Goal: Information Seeking & Learning: Learn about a topic

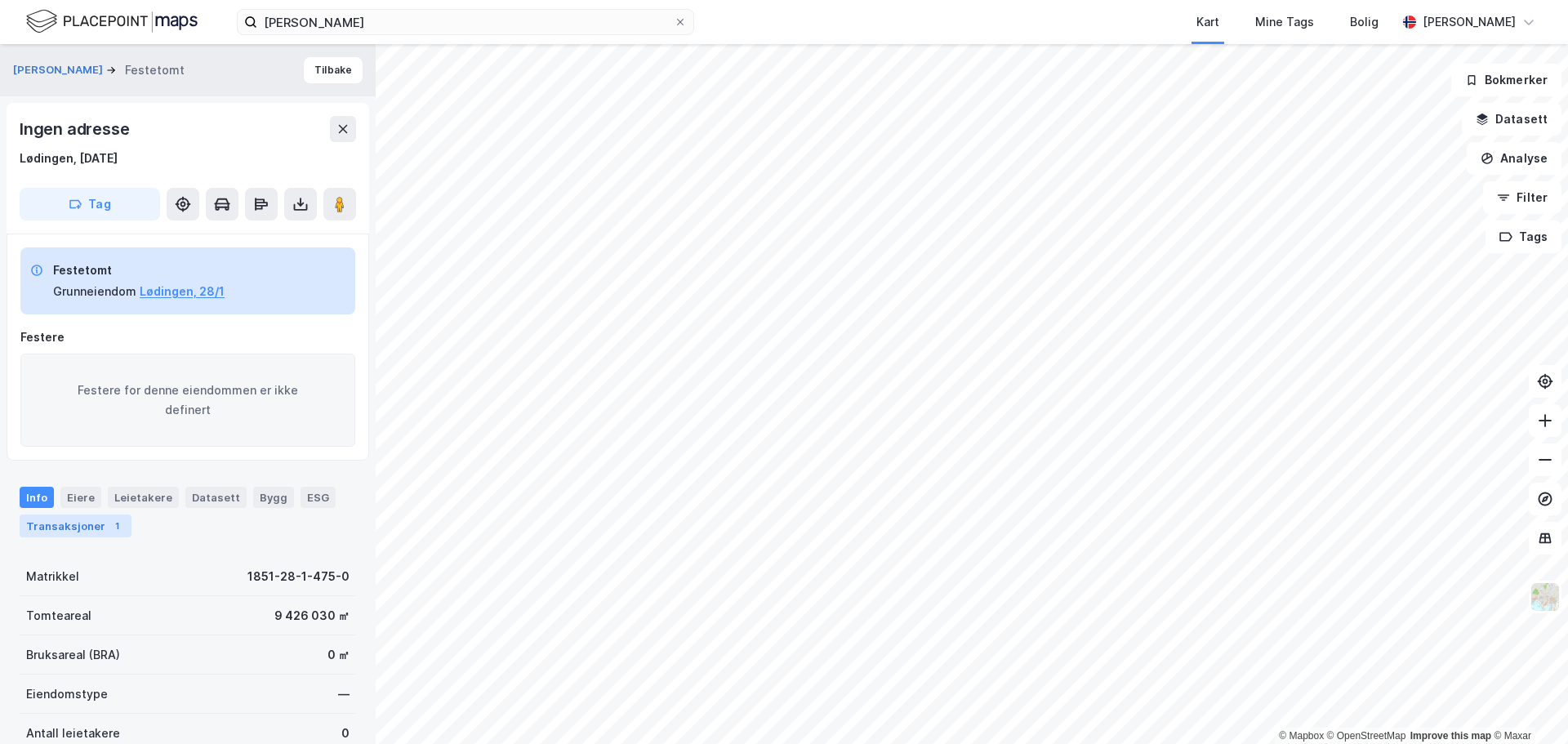
click at [99, 532] on div "Transaksjoner 1" at bounding box center [76, 526] width 112 height 23
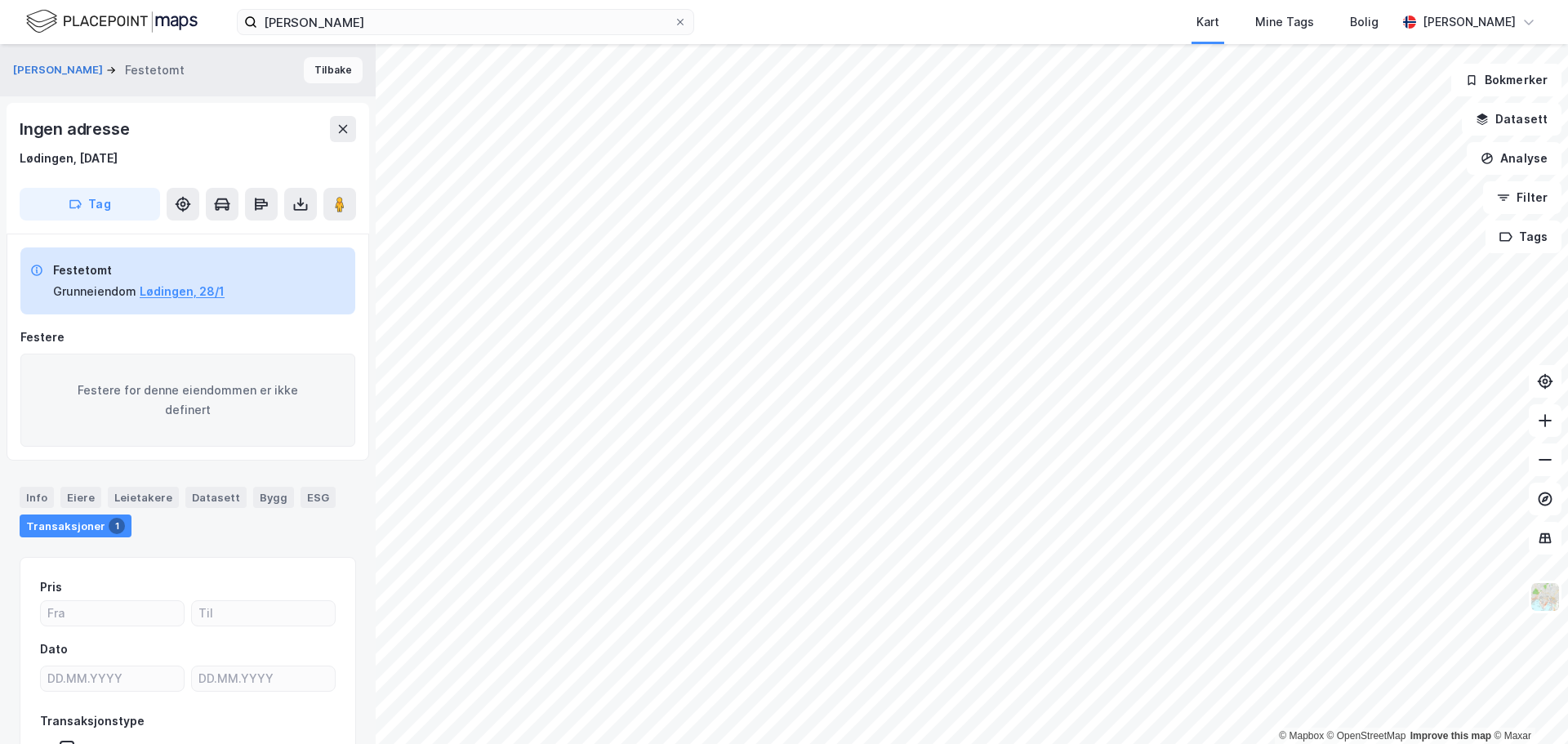
click at [329, 68] on button "Tilbake" at bounding box center [333, 70] width 59 height 26
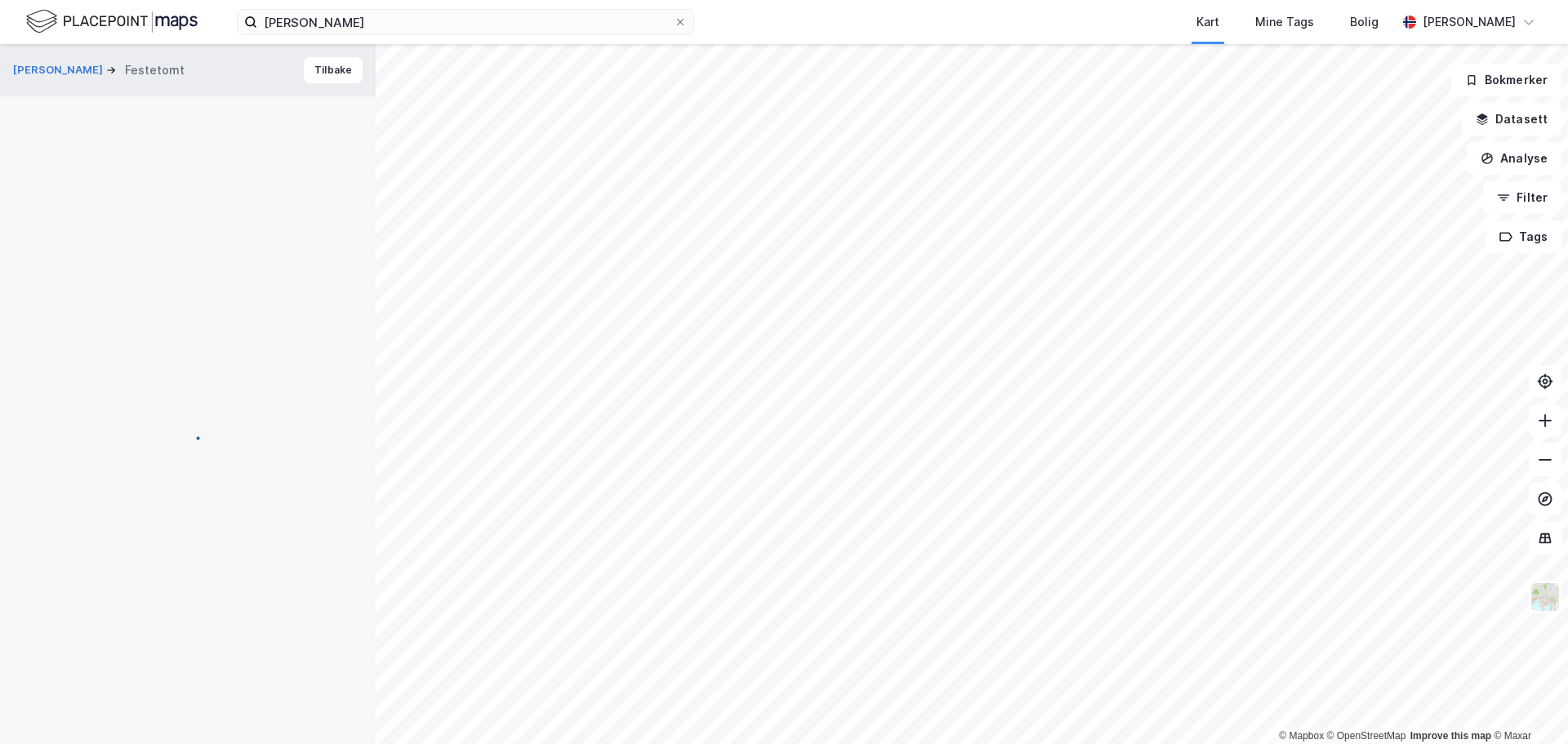
scroll to position [2, 0]
